Goal: Task Accomplishment & Management: Manage account settings

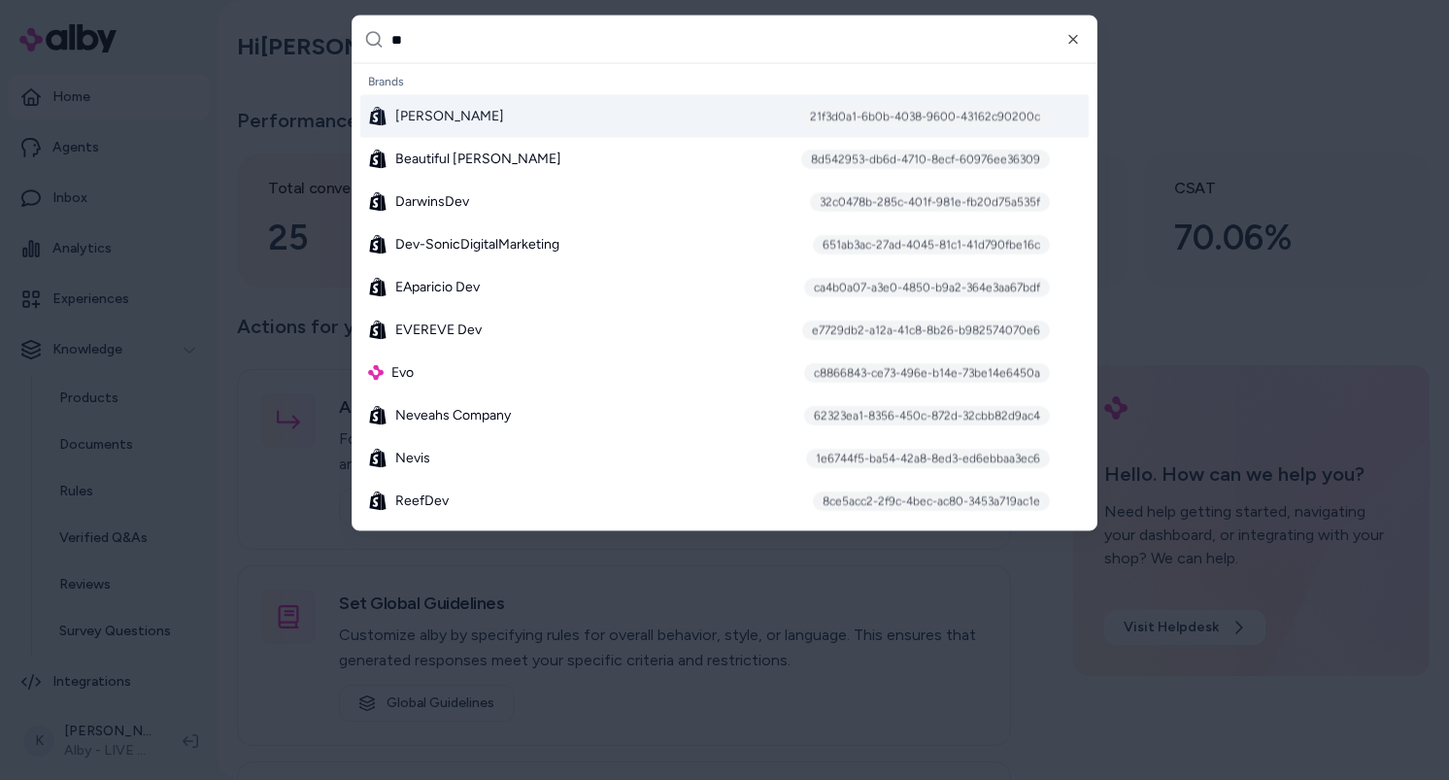
type input "***"
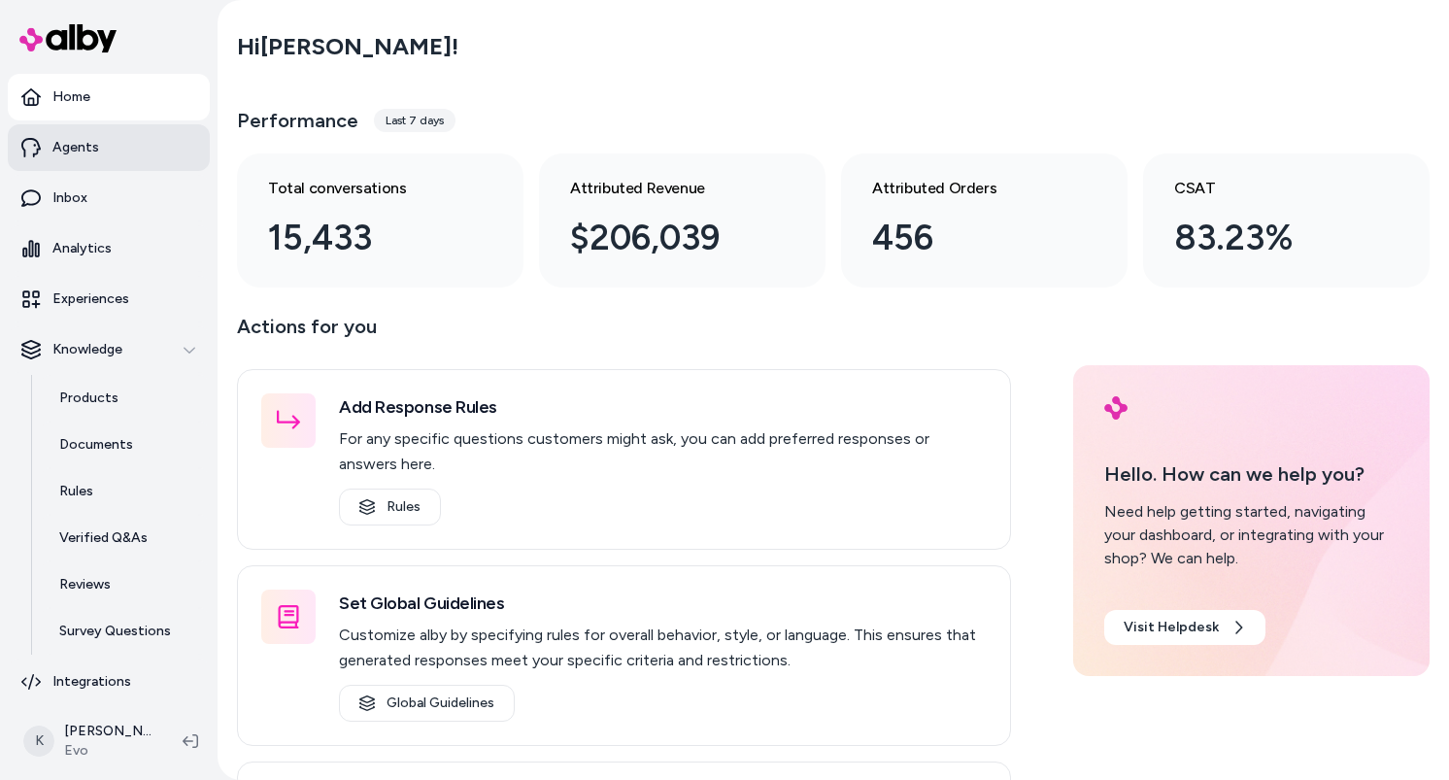
click at [109, 160] on link "Agents" at bounding box center [109, 147] width 202 height 47
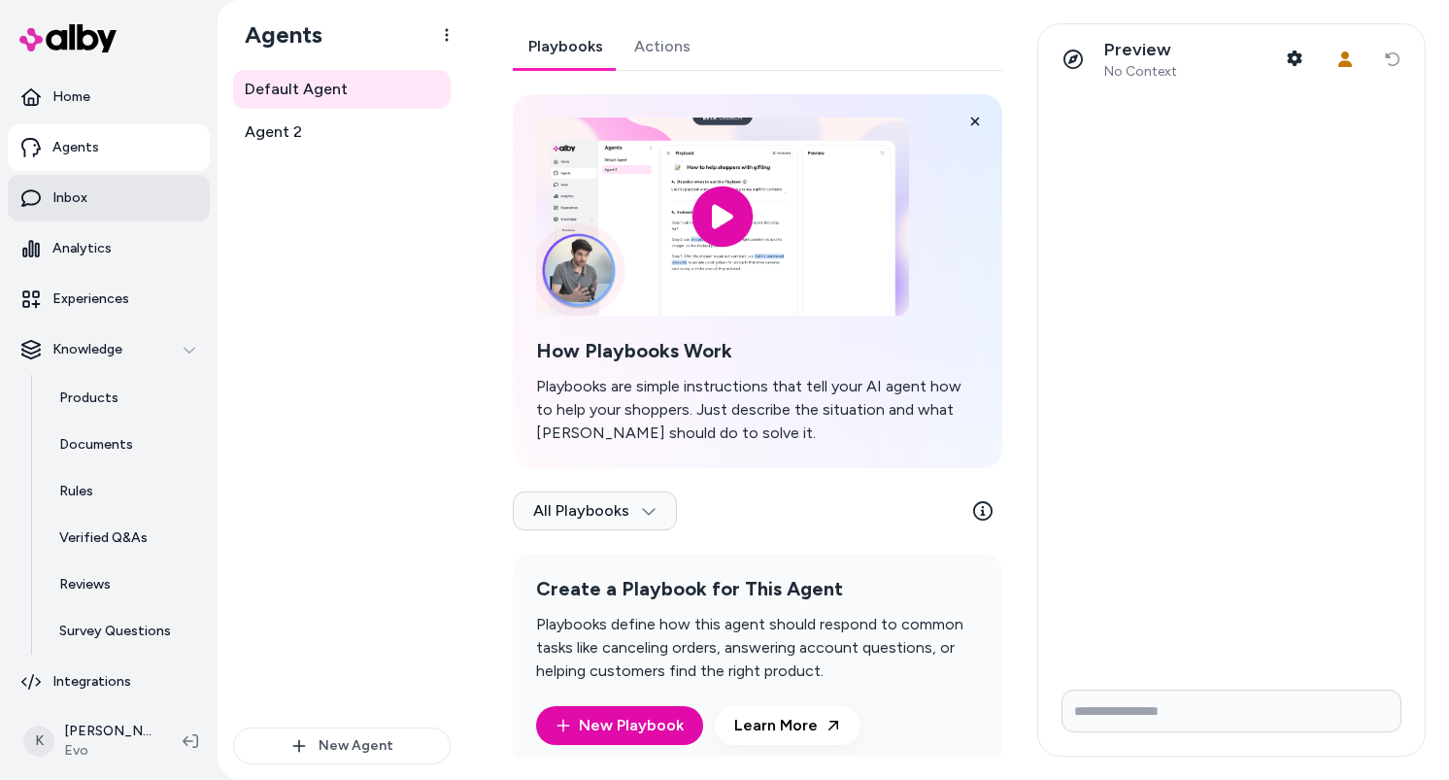
click at [103, 220] on link "Inbox" at bounding box center [109, 198] width 202 height 47
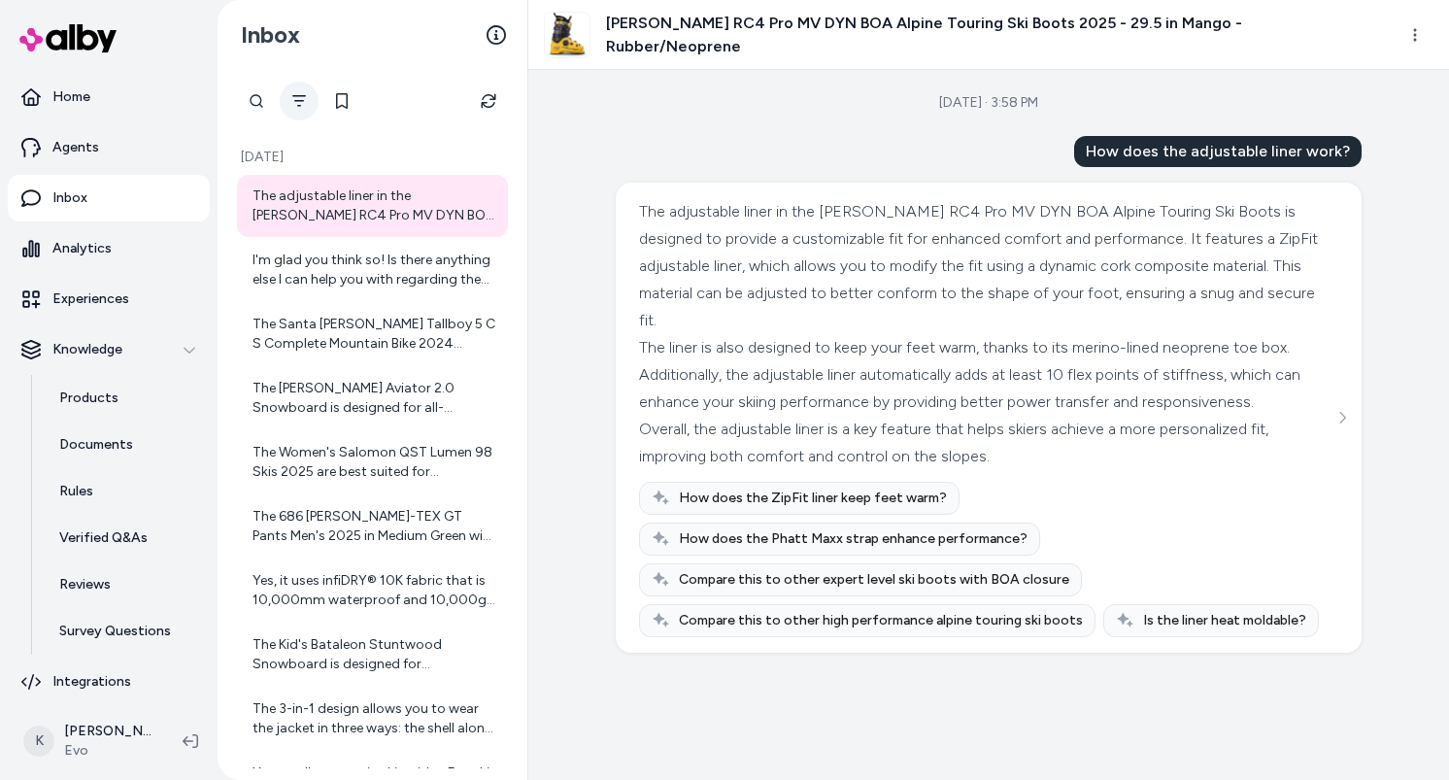
click at [299, 107] on icon "Filter" at bounding box center [299, 101] width 16 height 16
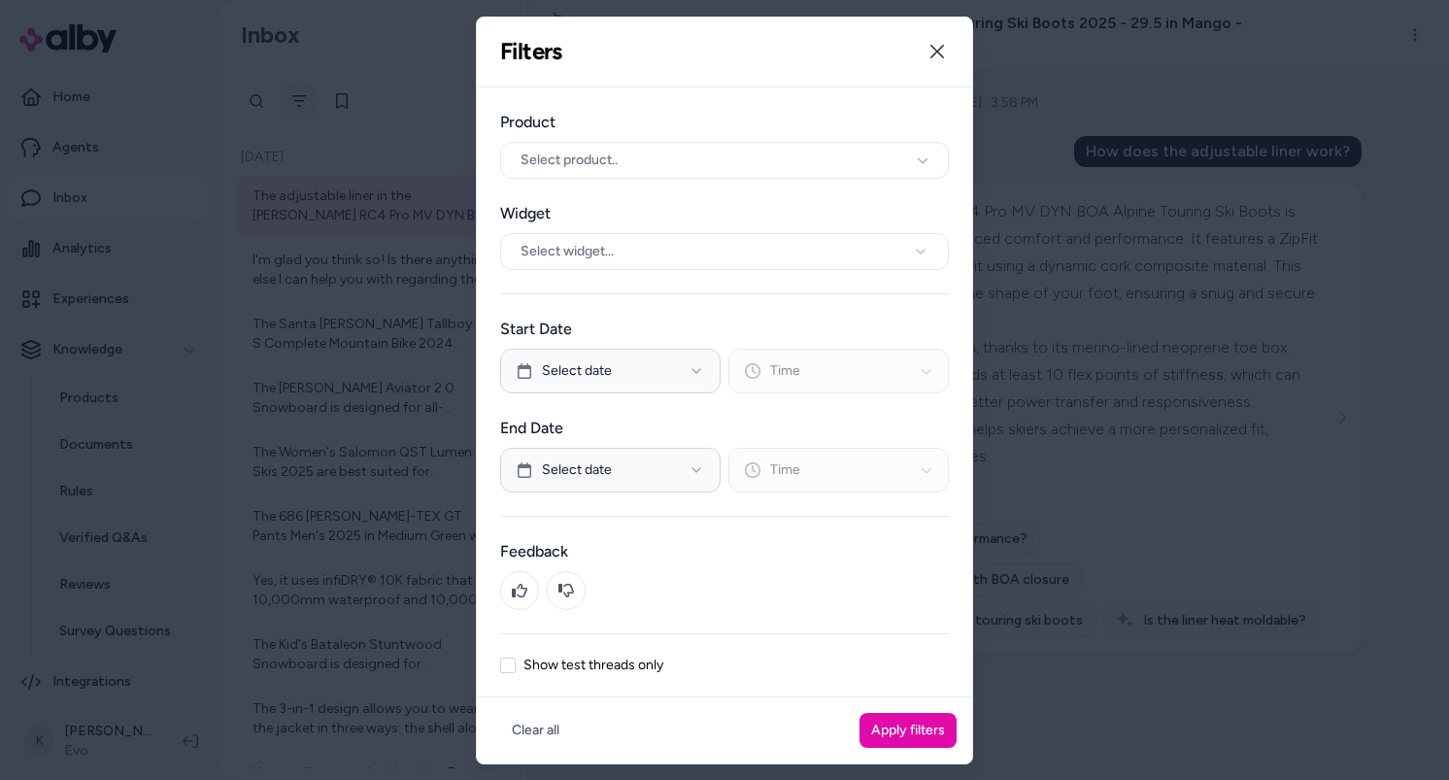
click at [299, 107] on div at bounding box center [724, 390] width 1449 height 780
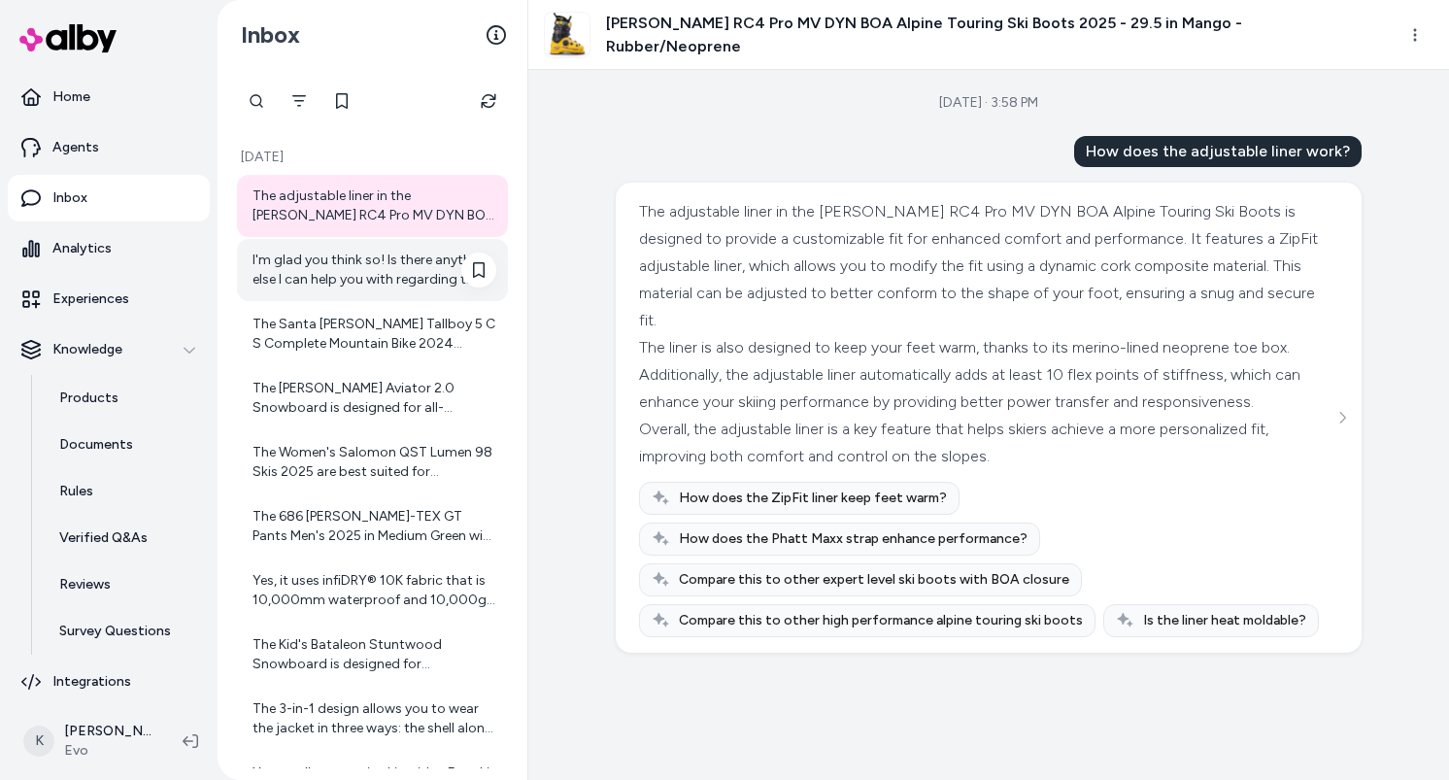
click at [340, 283] on div "I'm glad you think so! Is there anything else I can help you with regarding the…" at bounding box center [375, 270] width 244 height 39
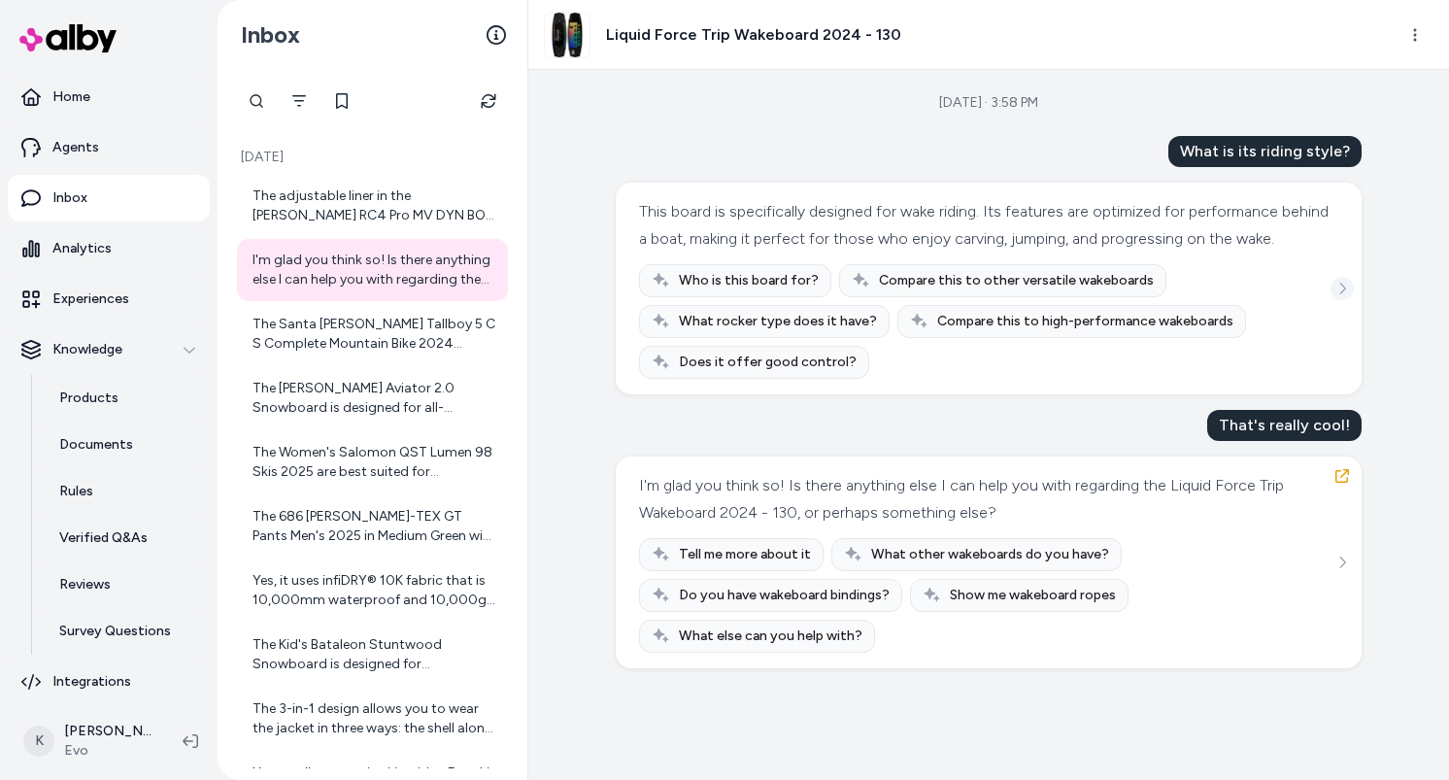
click at [1340, 294] on button "See more" at bounding box center [1342, 288] width 23 height 23
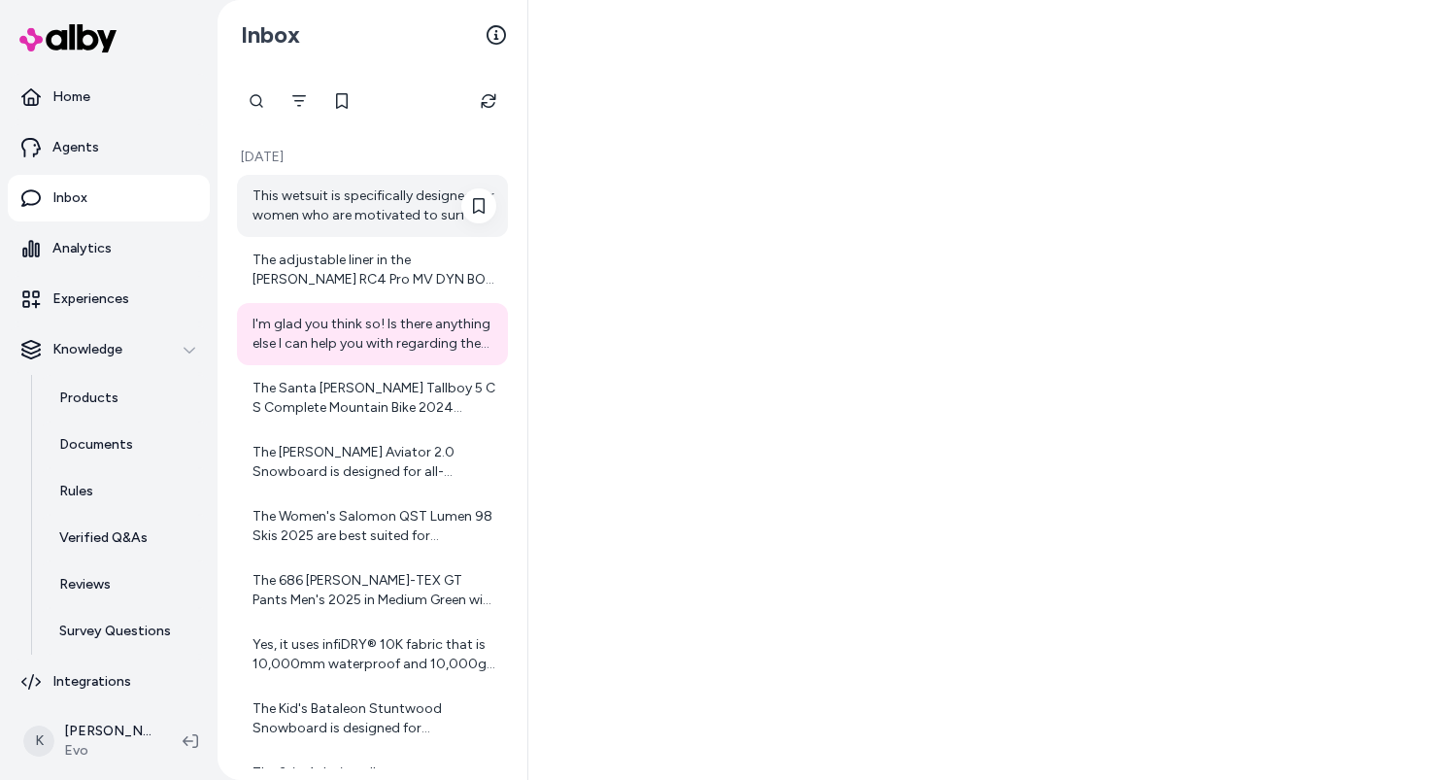
click at [375, 190] on div "This wetsuit is specifically designed for women who are motivated to surf in co…" at bounding box center [375, 206] width 244 height 39
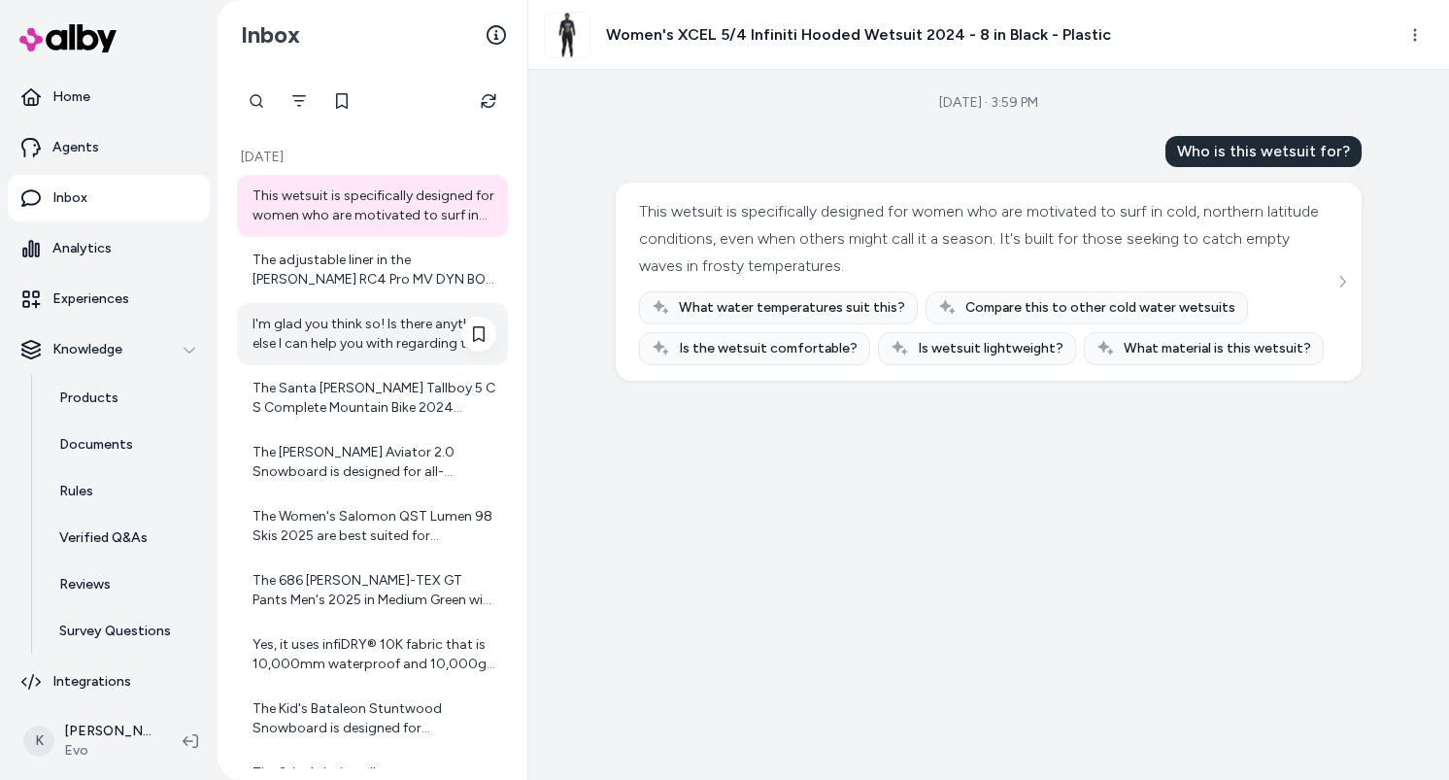
click at [353, 333] on div "I'm glad you think so! Is there anything else I can help you with regarding the…" at bounding box center [375, 334] width 244 height 39
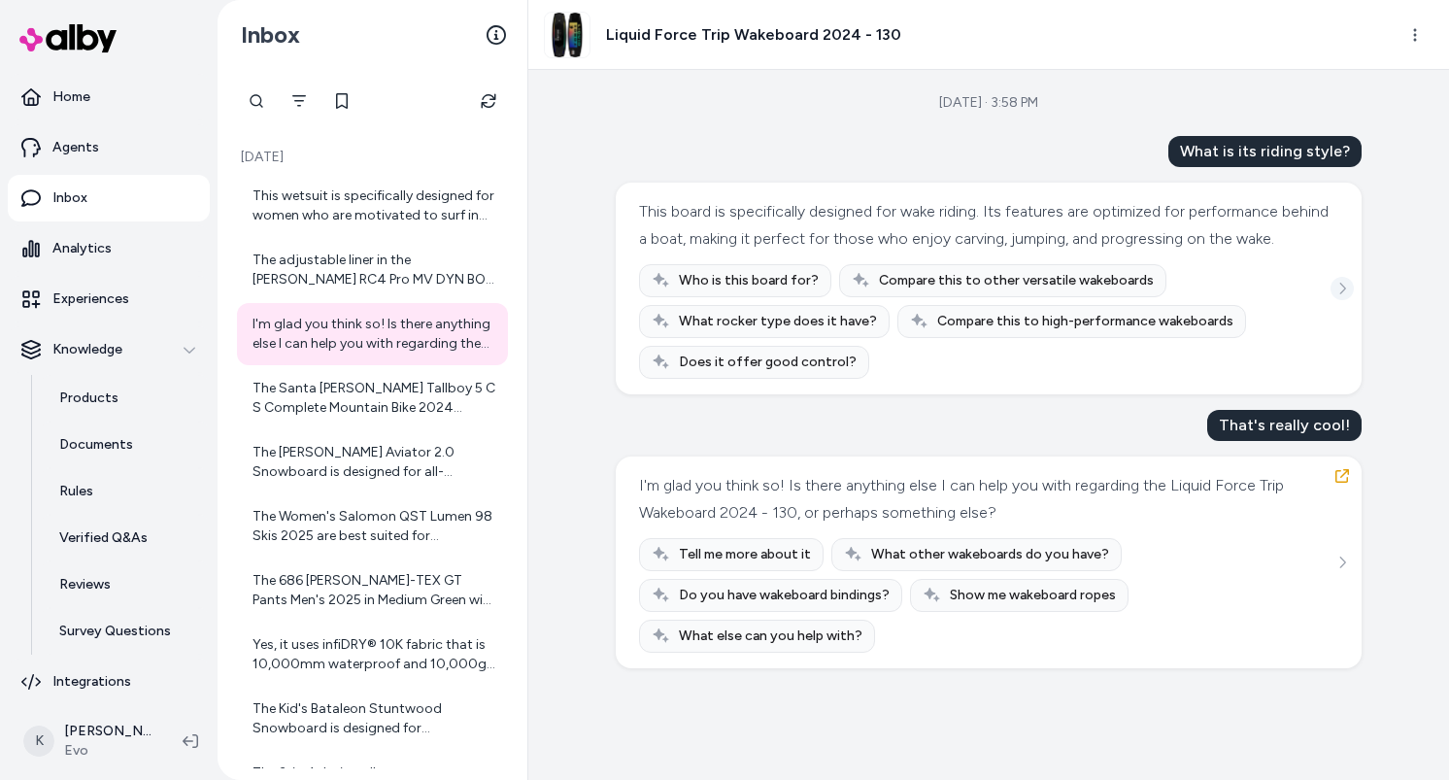
click at [1344, 295] on icon "See more" at bounding box center [1343, 289] width 14 height 14
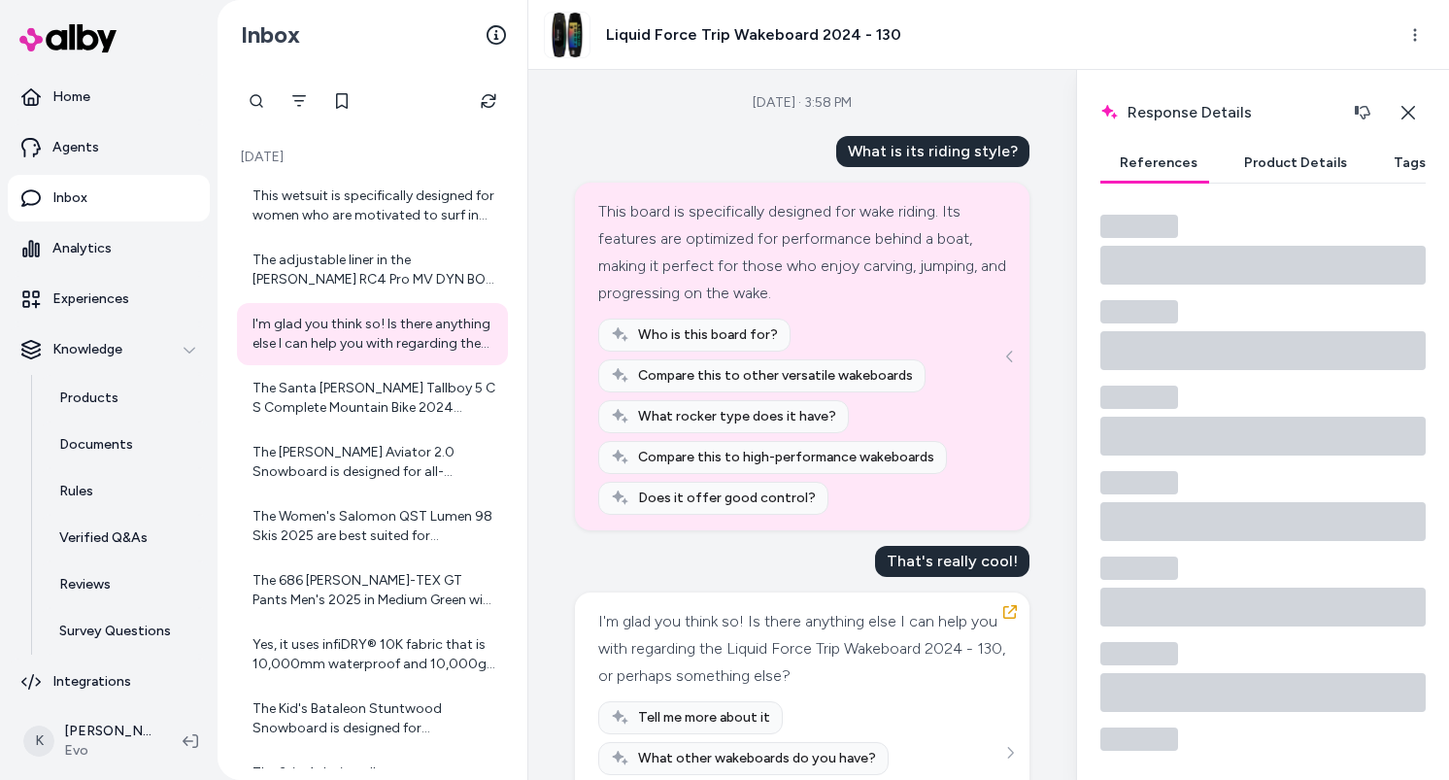
click at [1312, 174] on button "Product Details" at bounding box center [1296, 163] width 142 height 39
